Goal: Information Seeking & Learning: Learn about a topic

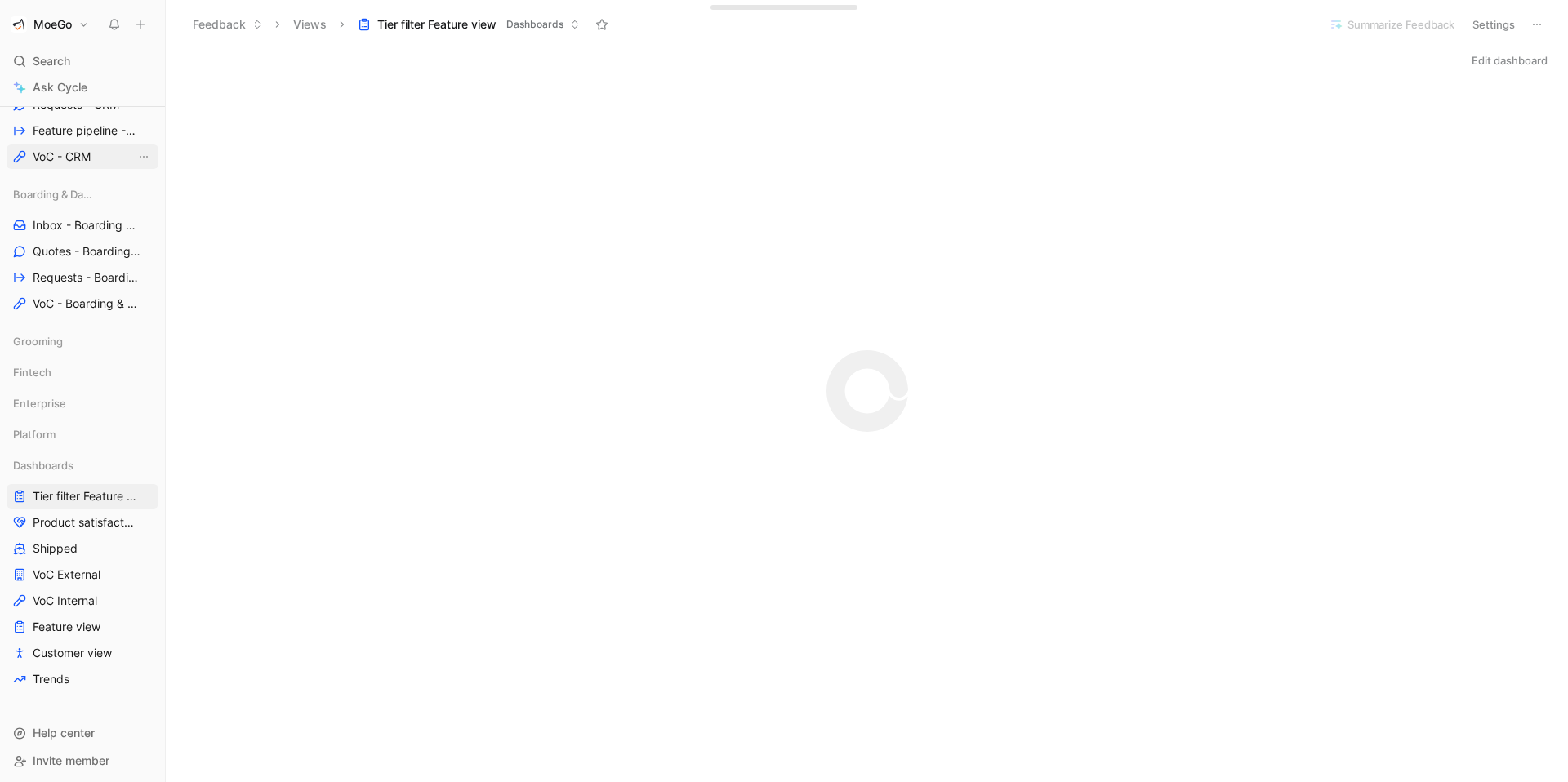
scroll to position [376, 0]
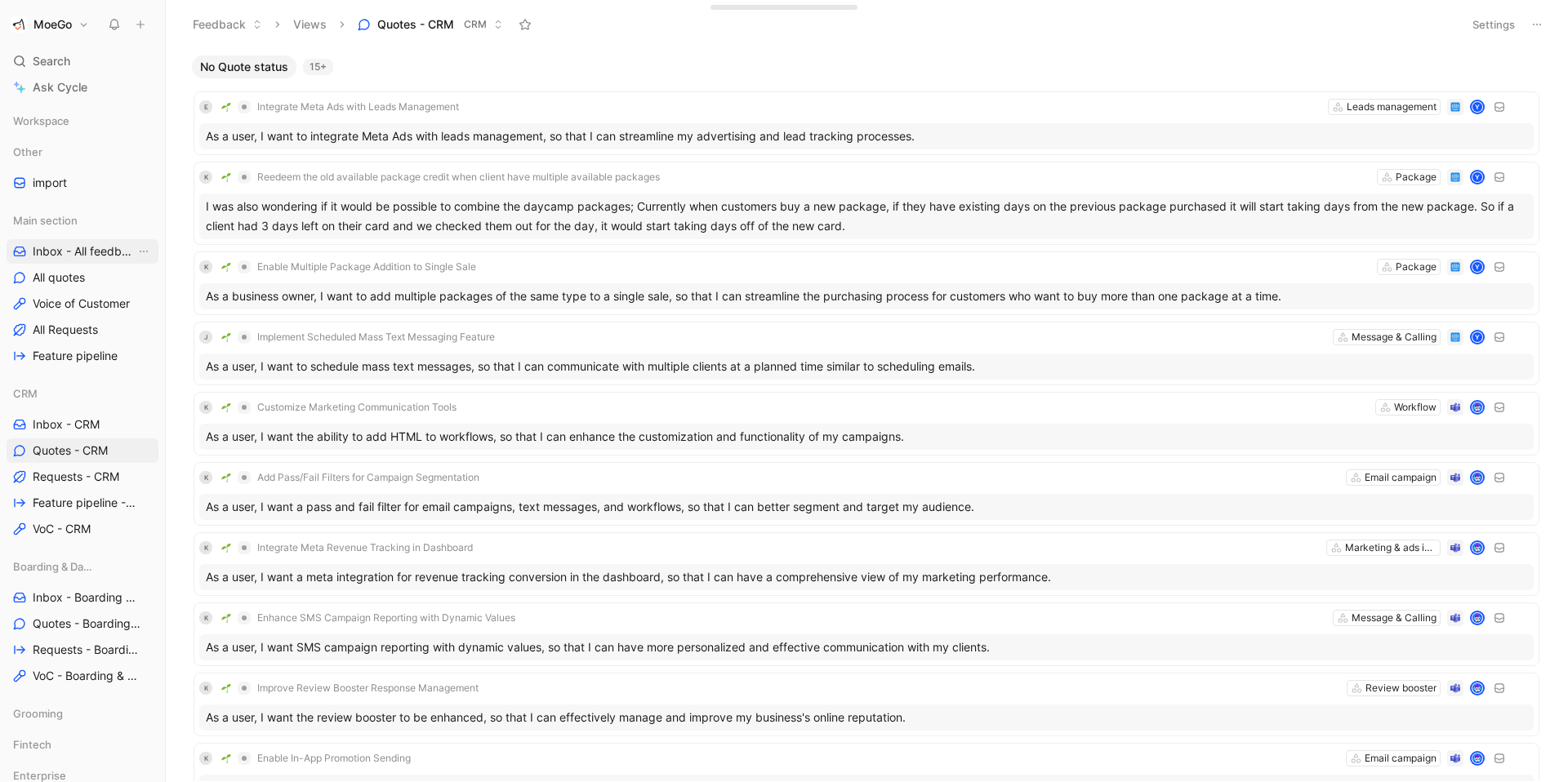
click at [68, 252] on span "Inbox - All feedbacks" at bounding box center [85, 251] width 103 height 17
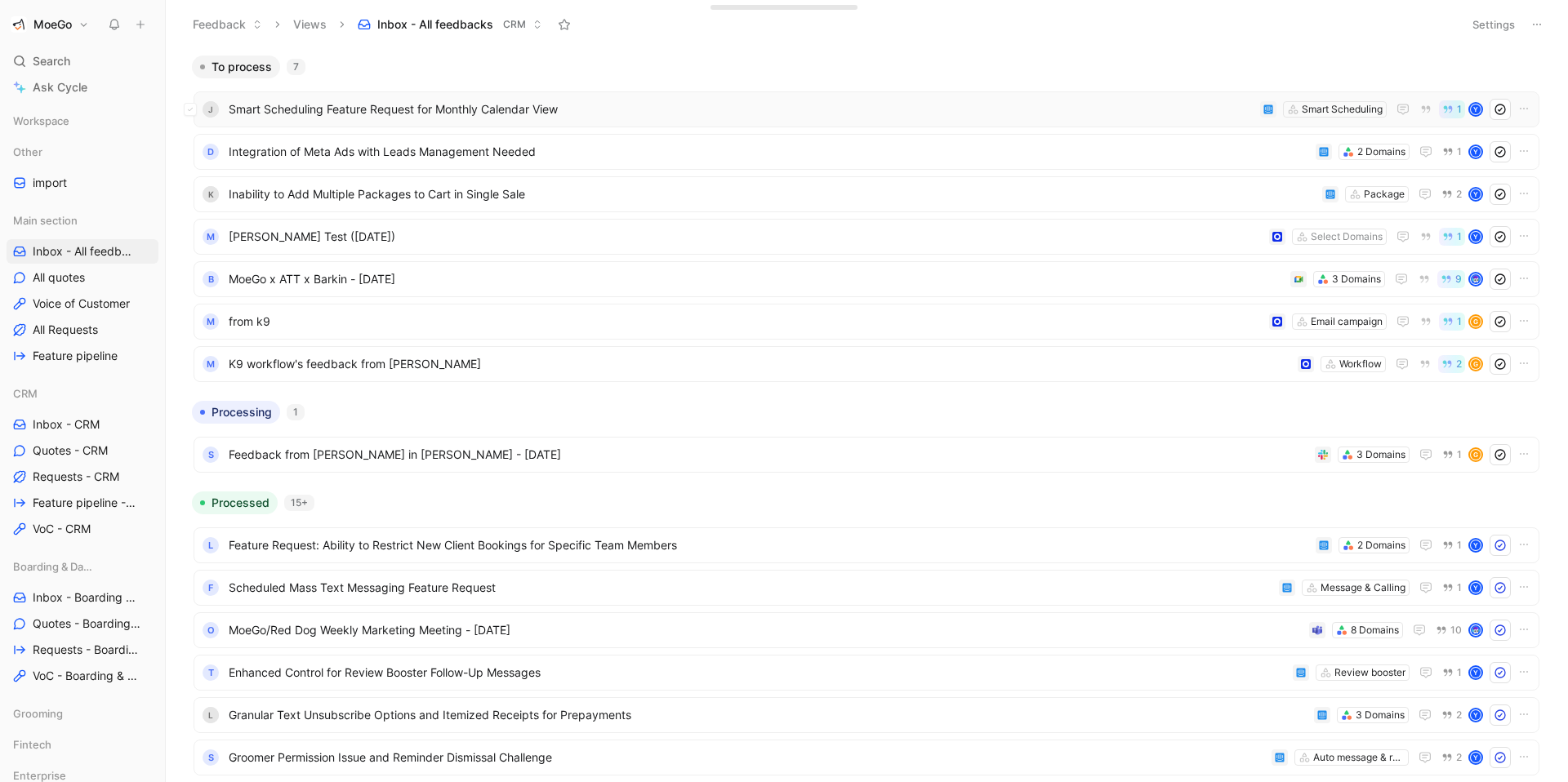
click at [699, 120] on div "J Smart Scheduling Feature Request for Monthly Calendar View Smart Scheduling 1…" at bounding box center [867, 109] width 1346 height 36
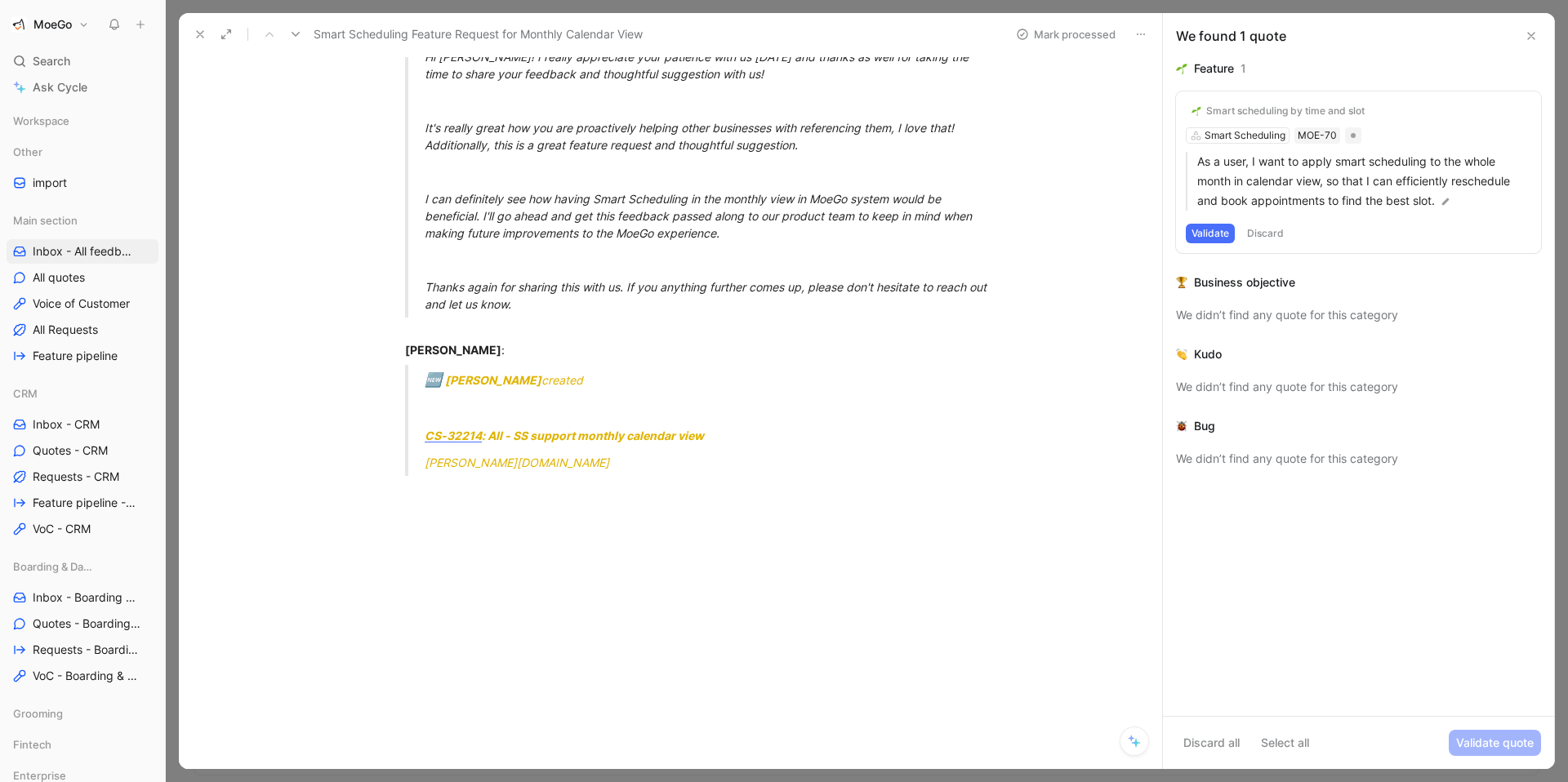
scroll to position [2048, 0]
click at [1537, 33] on icon at bounding box center [1531, 35] width 13 height 13
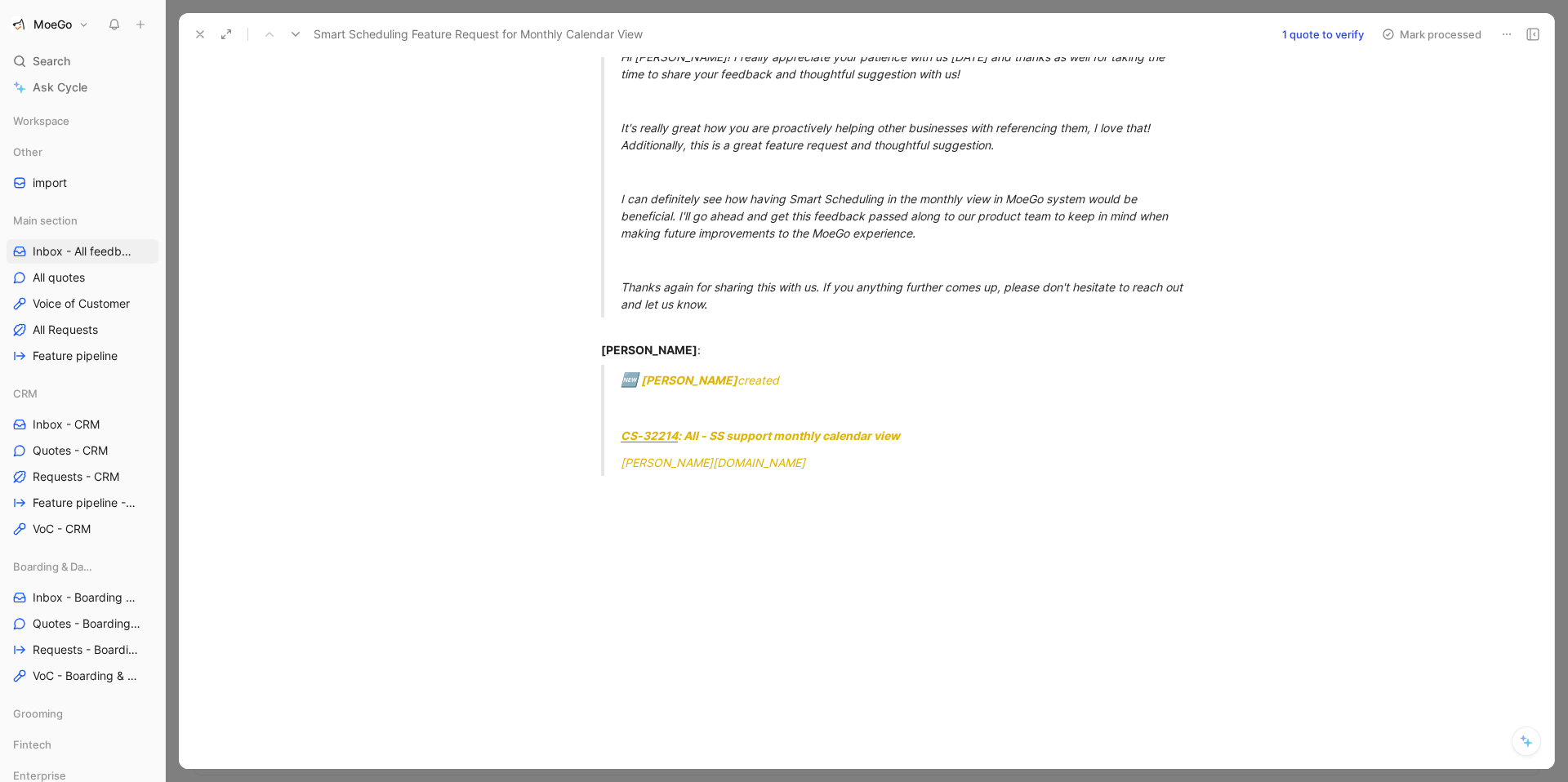
click at [195, 32] on icon at bounding box center [199, 34] width 13 height 13
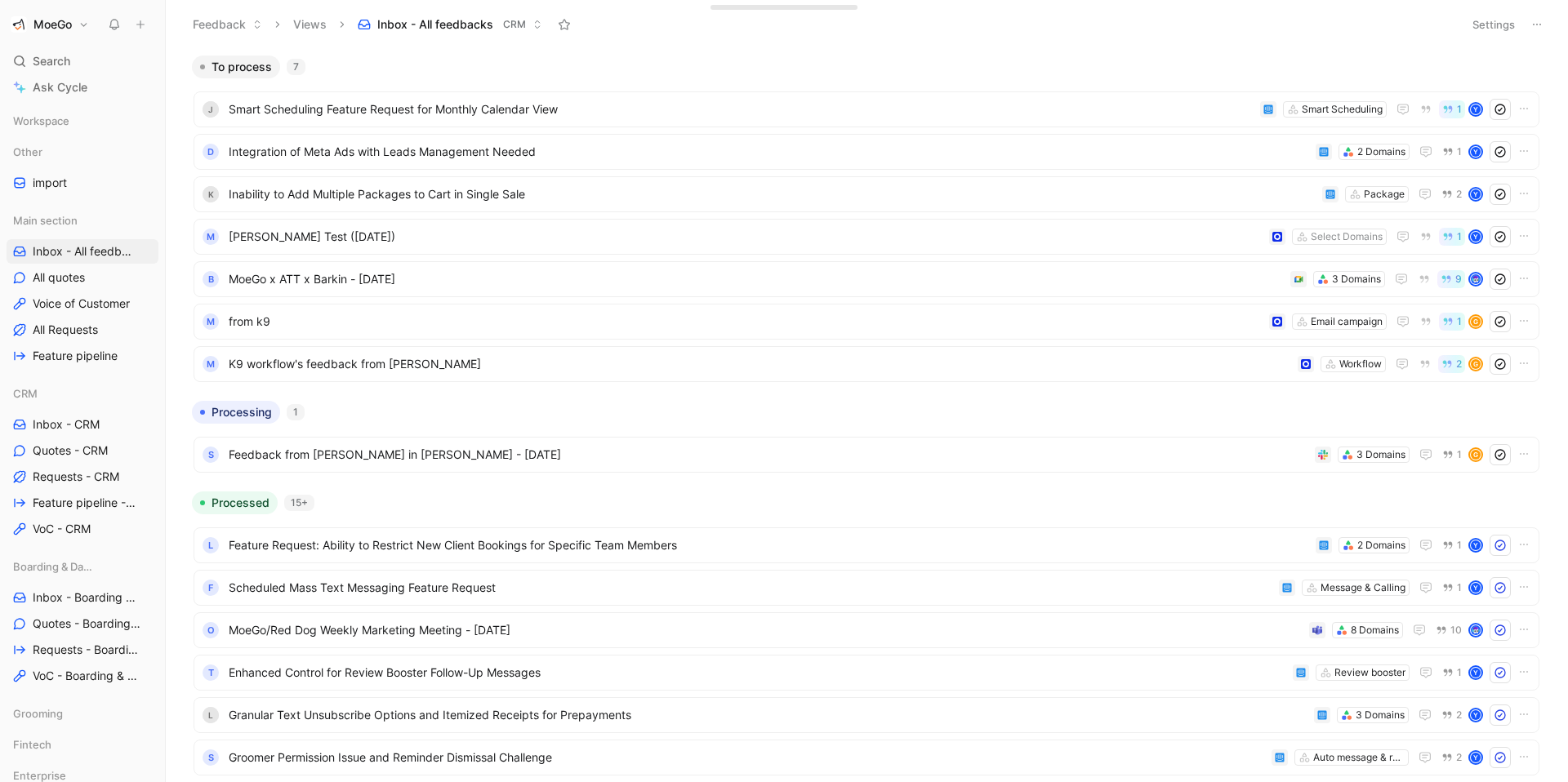
click at [64, 26] on h1 "MoeGo" at bounding box center [52, 24] width 38 height 15
click at [63, 164] on div "Workspace settings G then S" at bounding box center [111, 168] width 201 height 26
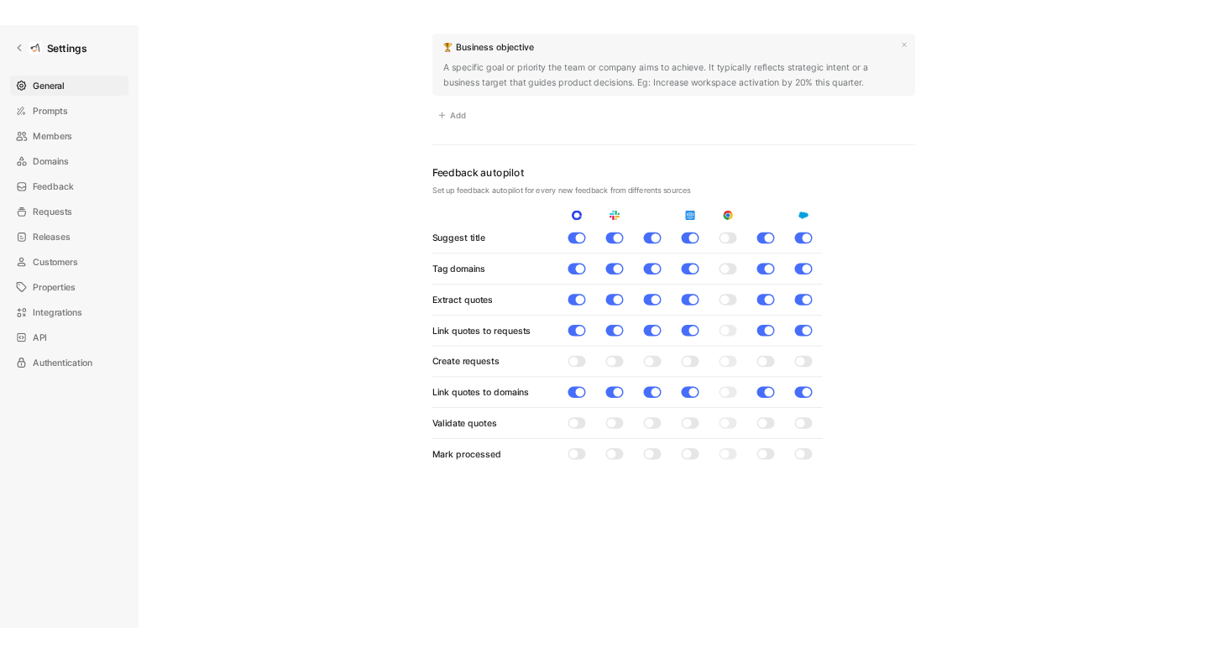
scroll to position [1523, 0]
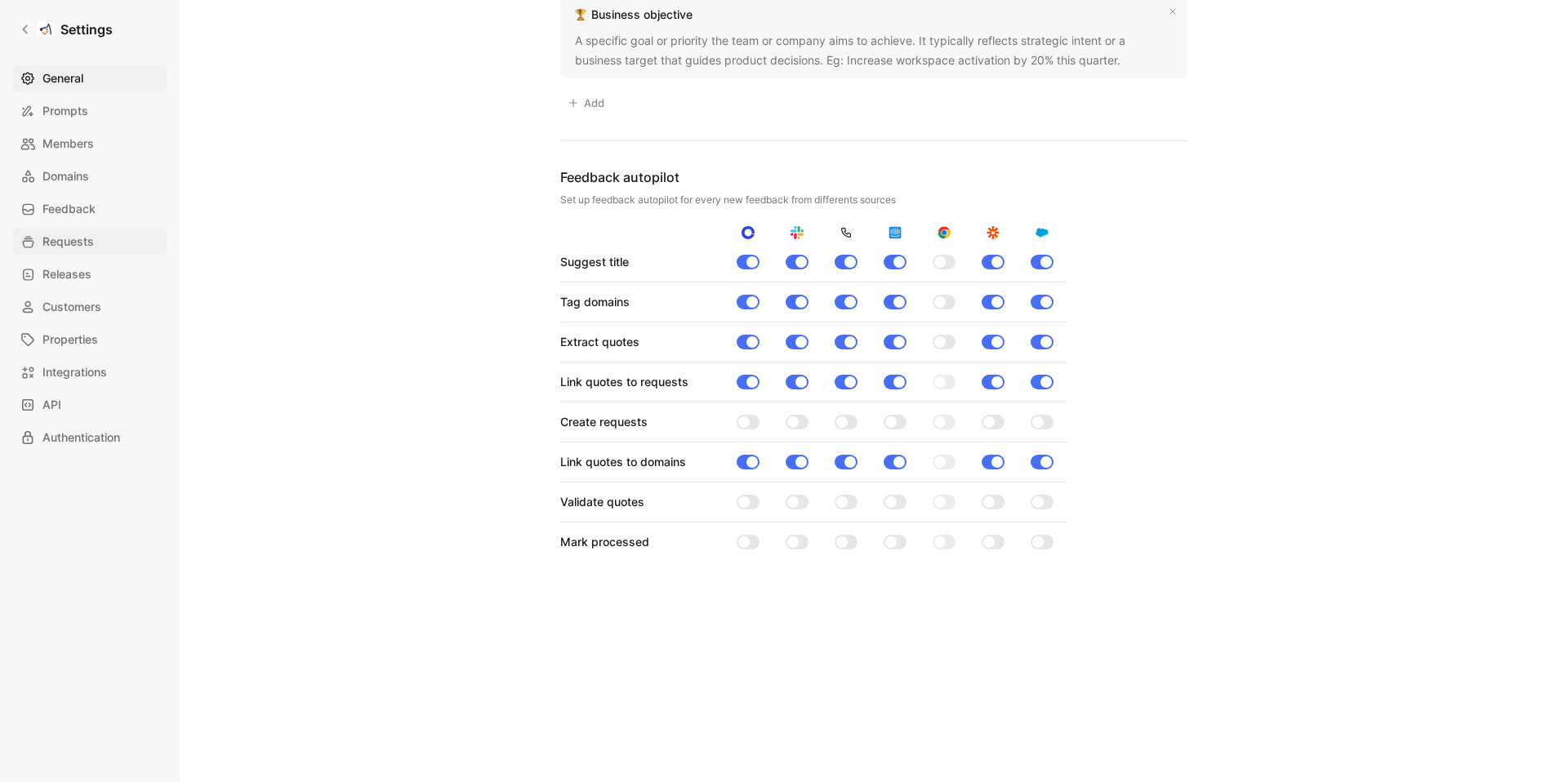
click at [73, 247] on span "Requests" at bounding box center [68, 241] width 52 height 19
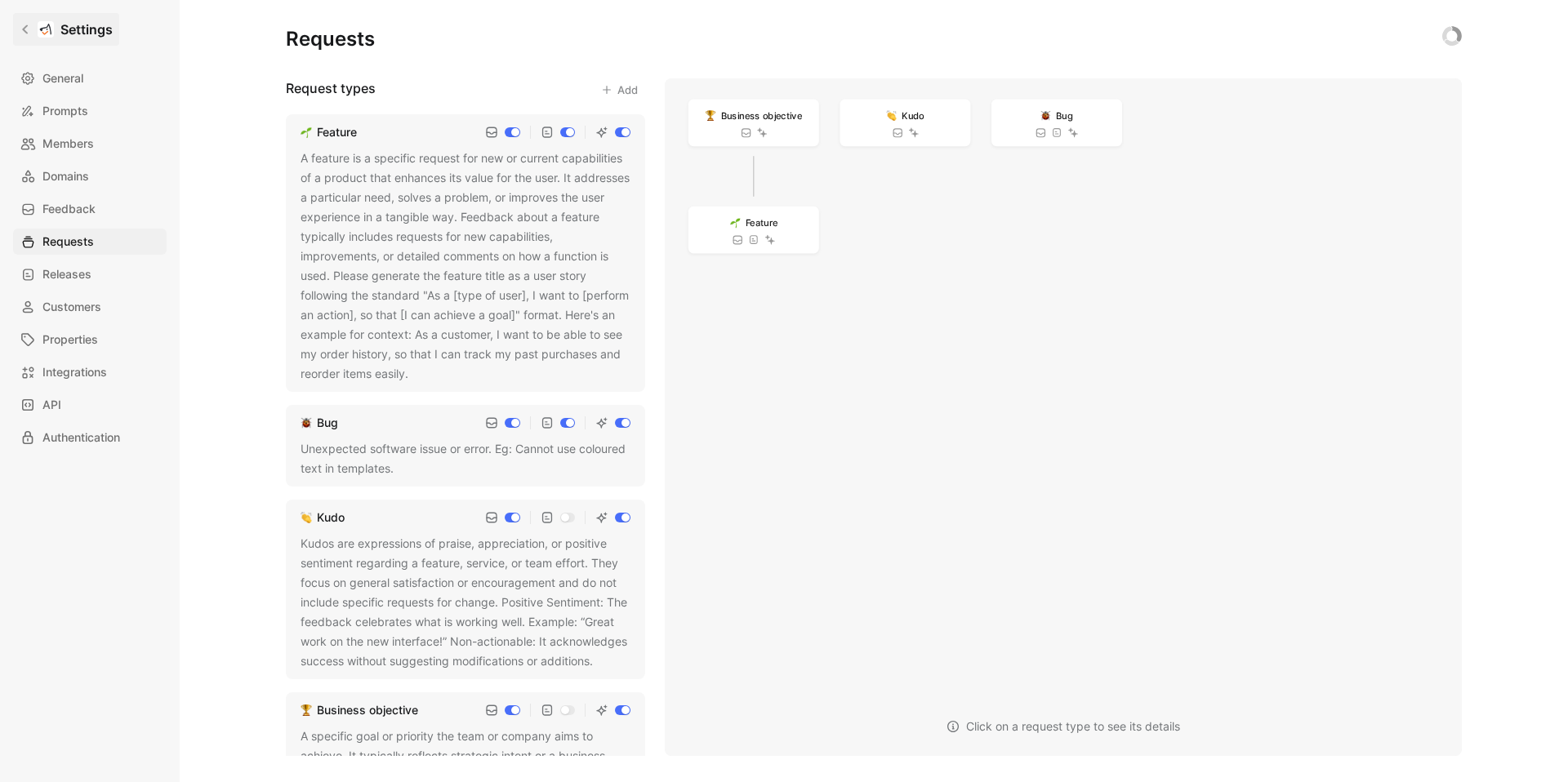
click at [90, 33] on h1 "Settings" at bounding box center [87, 29] width 53 height 19
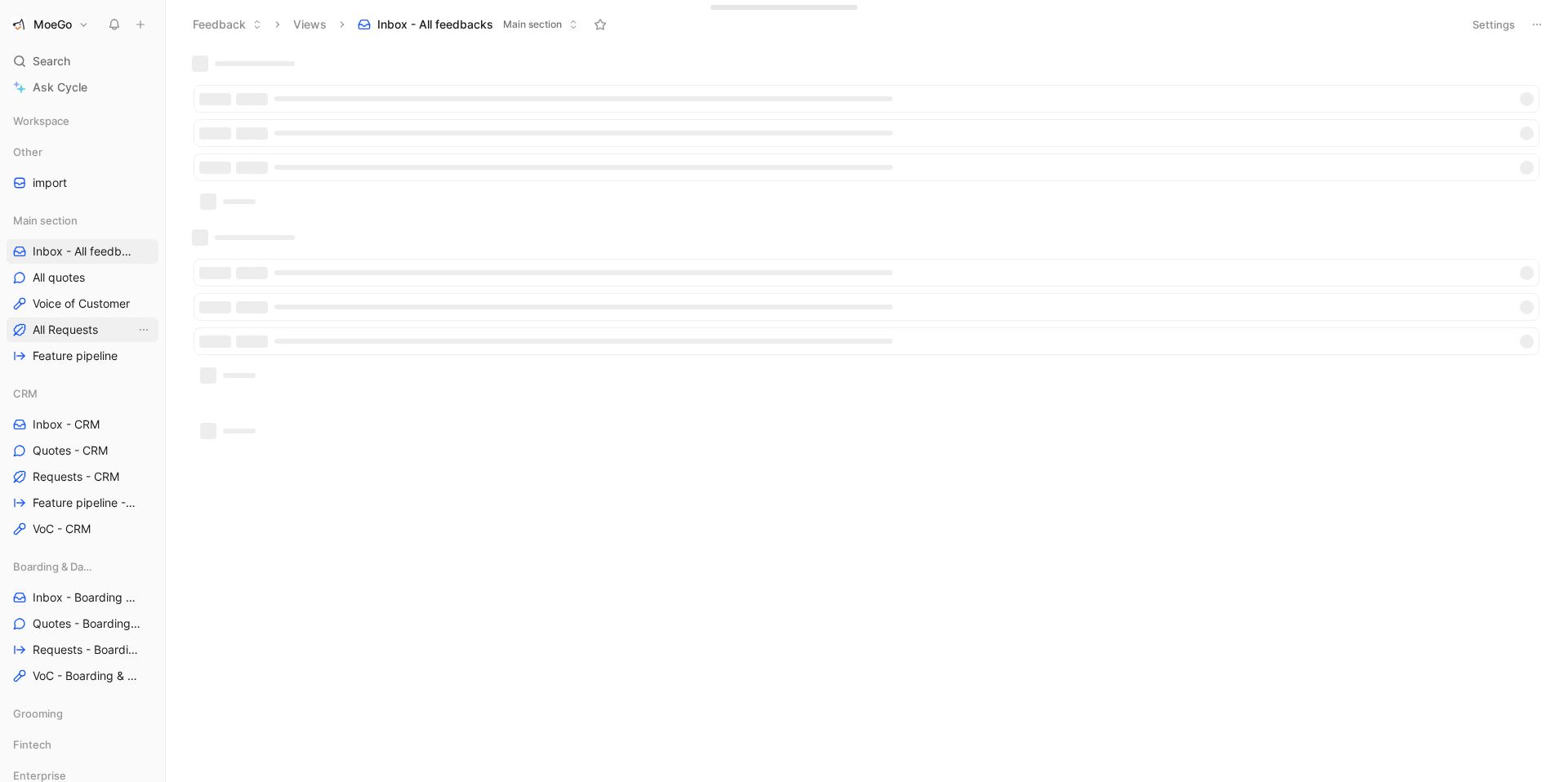
click at [48, 327] on span "All Requests" at bounding box center [65, 330] width 65 height 17
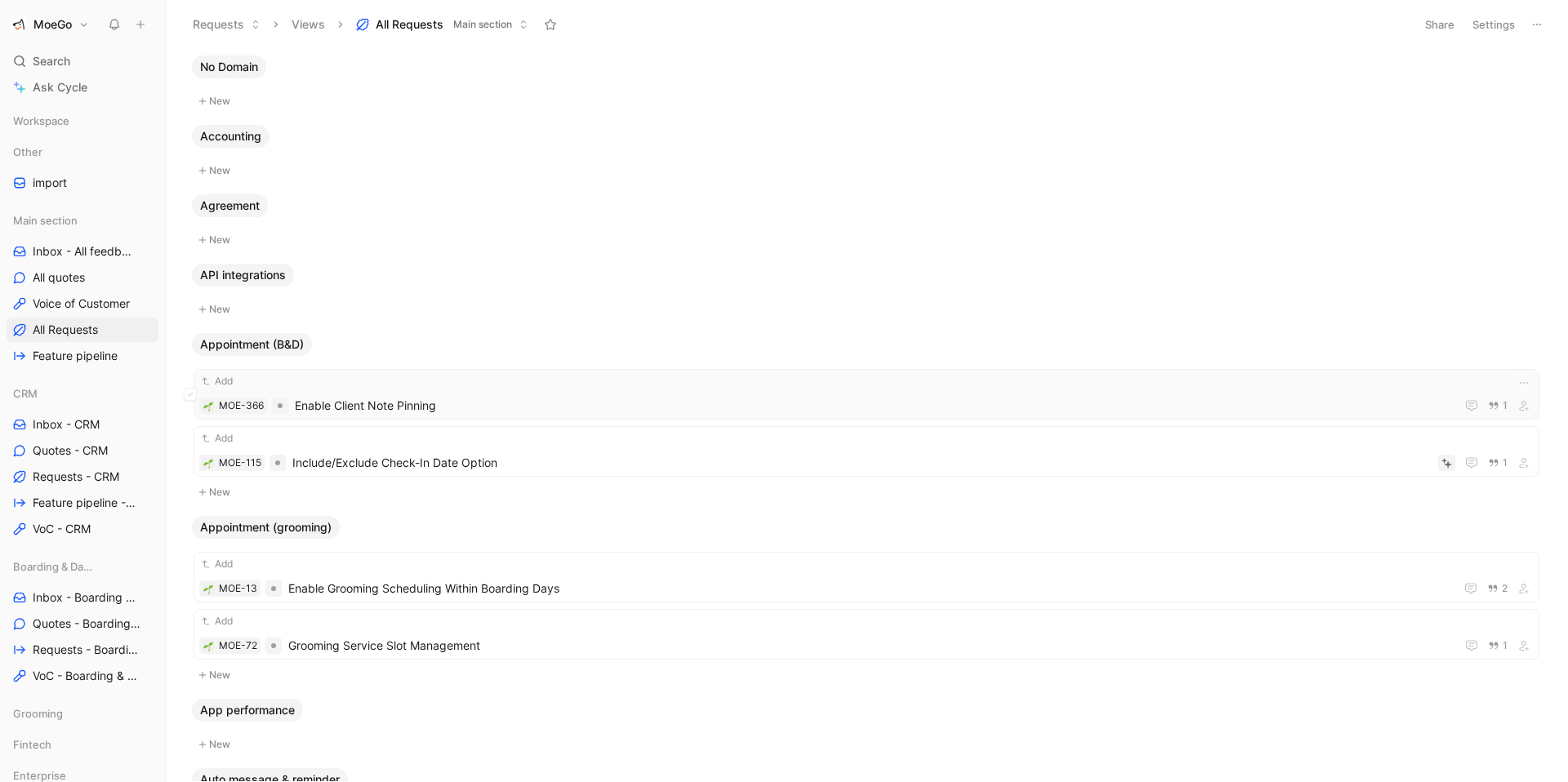
click at [695, 409] on span "Enable Client Note Pinning" at bounding box center [872, 406] width 1154 height 19
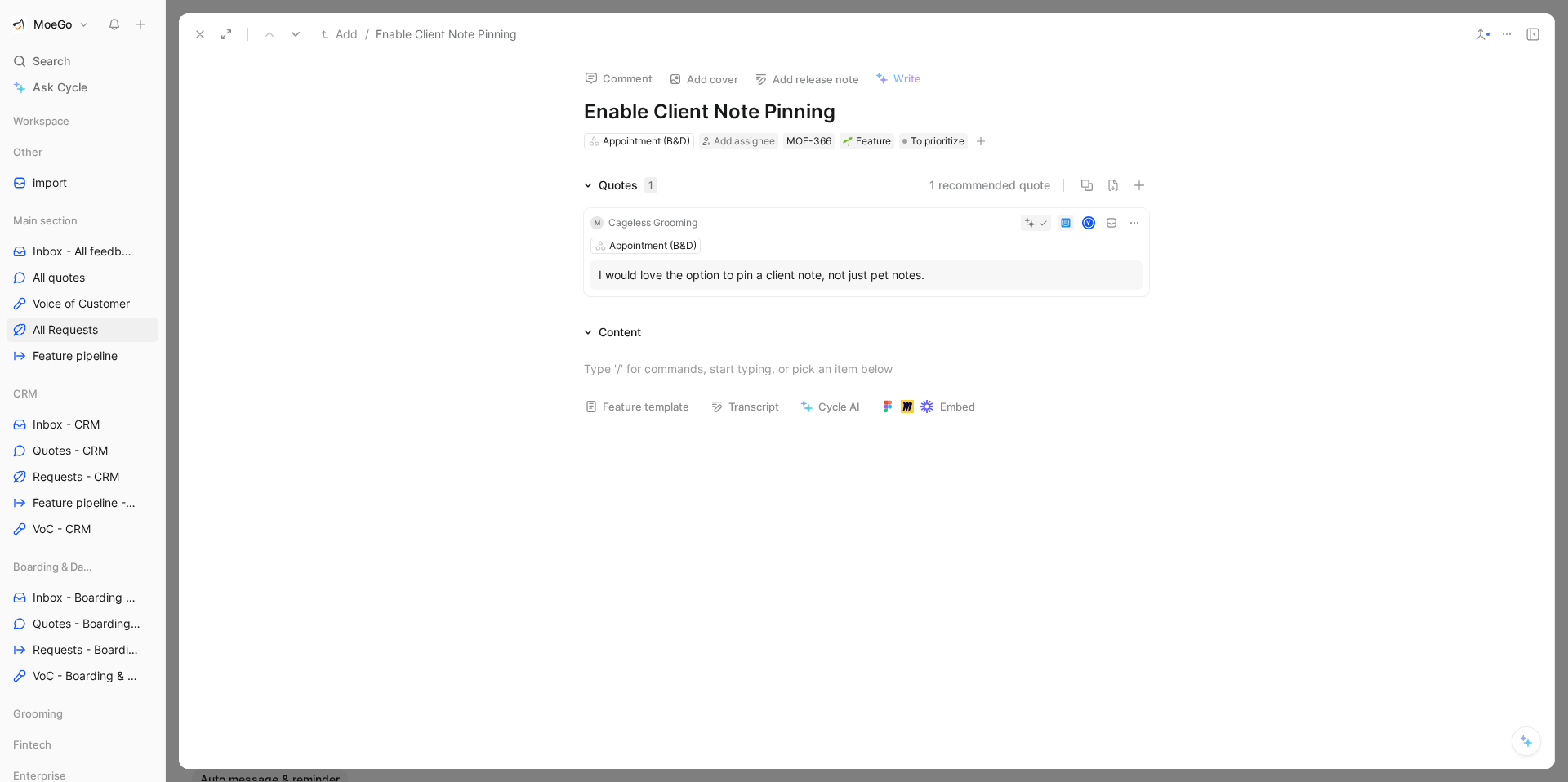
click at [1010, 181] on button "1 recommended quote" at bounding box center [989, 186] width 121 height 19
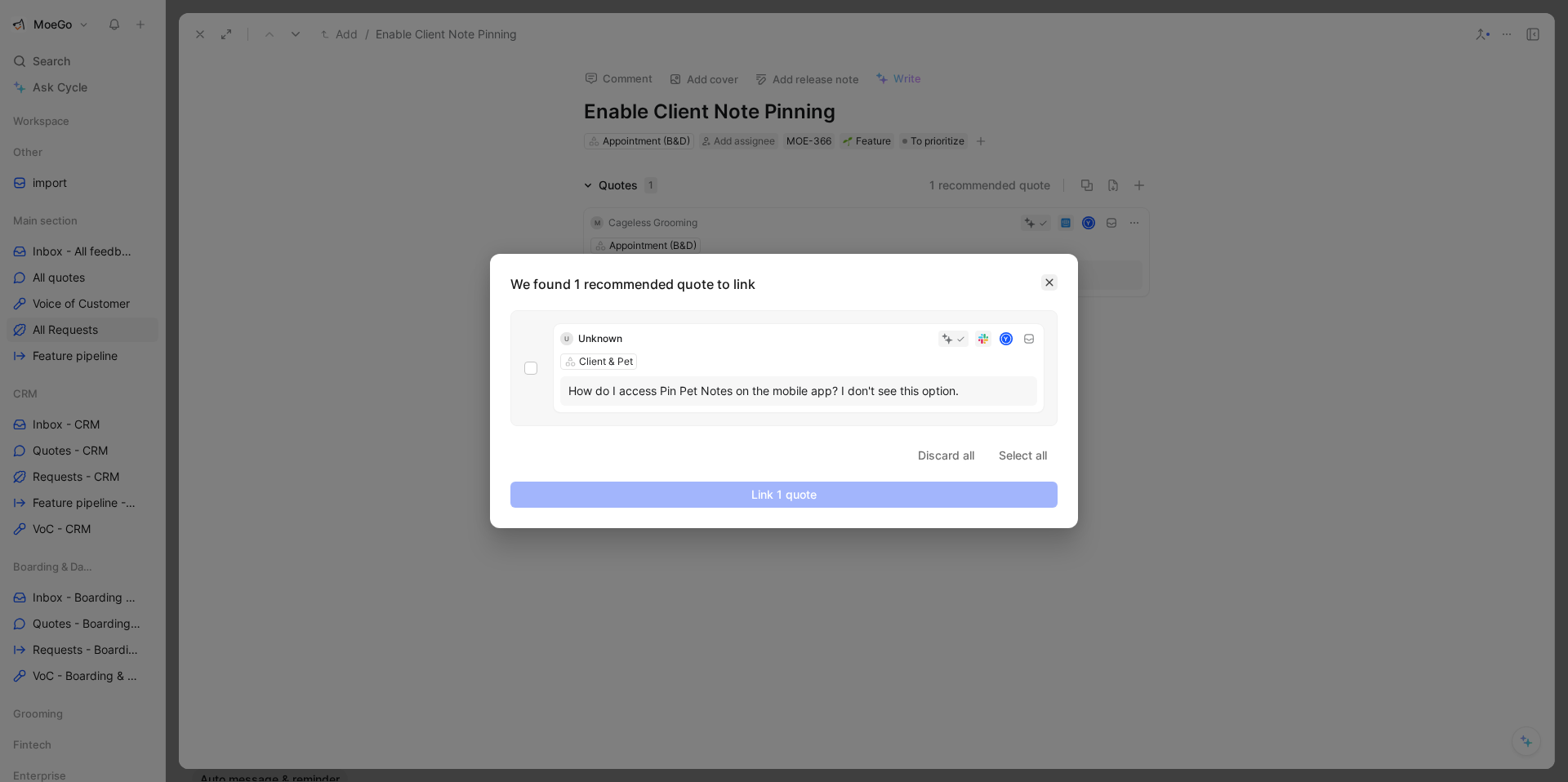
click at [1051, 280] on icon "button" at bounding box center [1050, 282] width 10 height 10
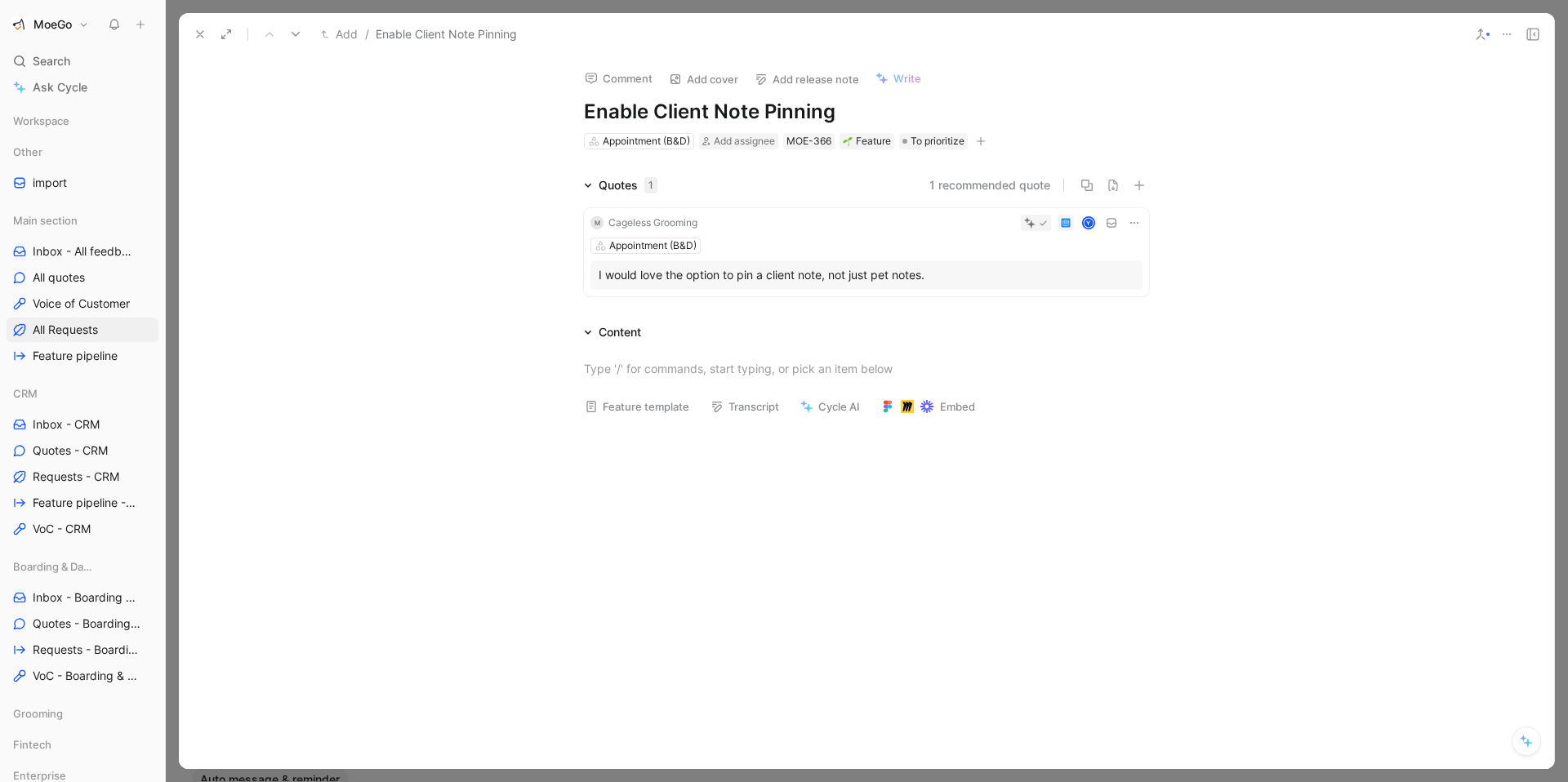
click at [1480, 37] on icon at bounding box center [1479, 34] width 13 height 13
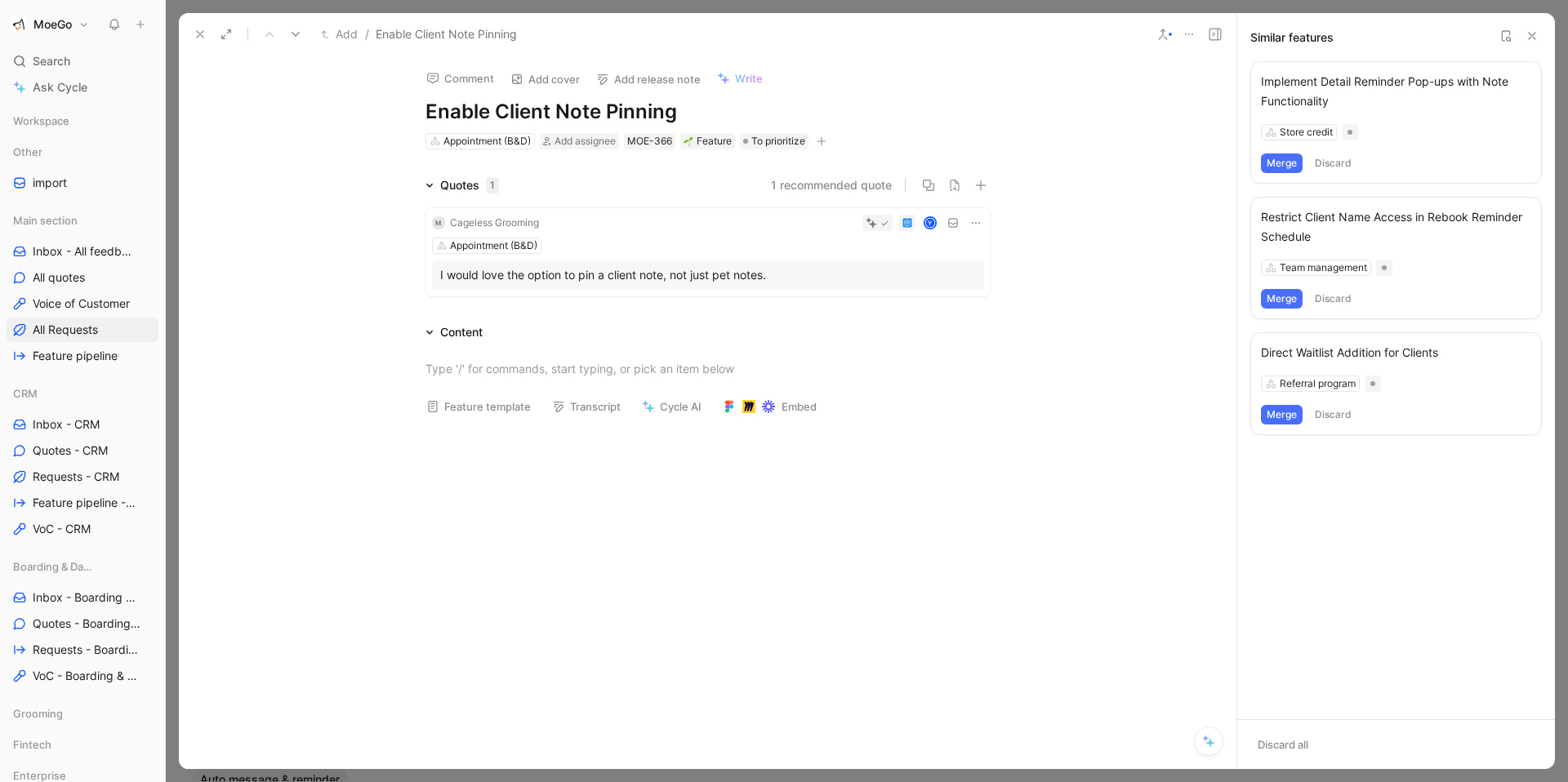
click at [1504, 31] on use at bounding box center [1506, 36] width 8 height 10
click at [1534, 37] on icon at bounding box center [1531, 35] width 13 height 13
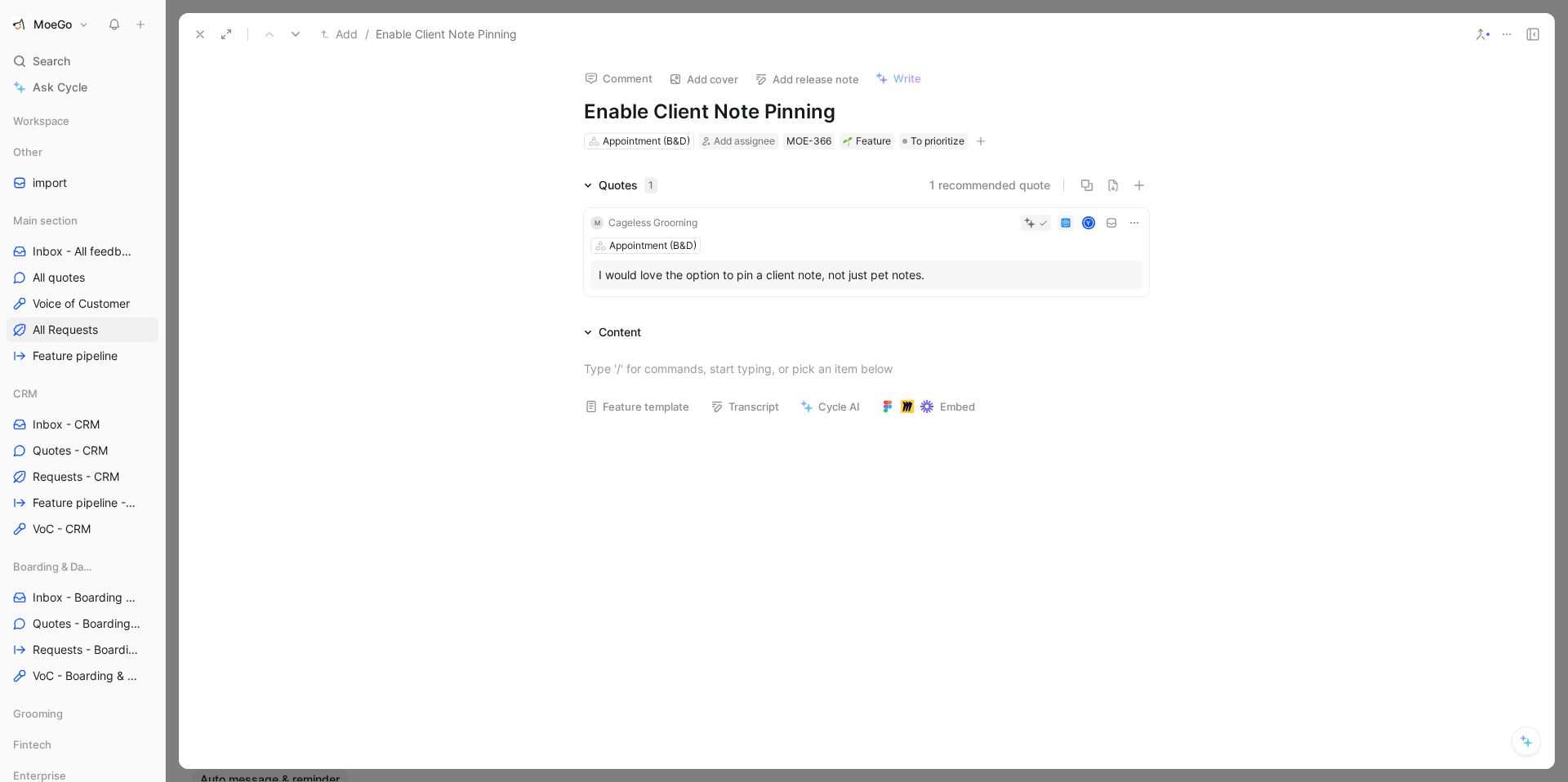
click at [199, 33] on use at bounding box center [199, 34] width 7 height 7
